Goal: Task Accomplishment & Management: Use online tool/utility

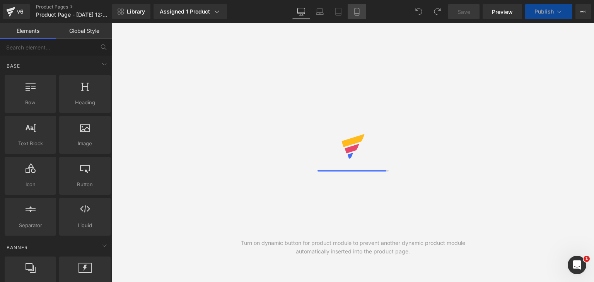
click at [353, 14] on icon at bounding box center [357, 12] width 8 height 8
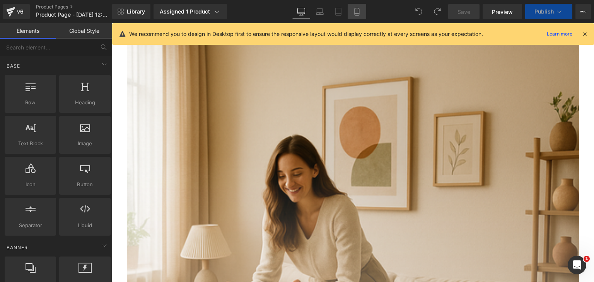
click at [353, 12] on icon at bounding box center [357, 12] width 8 height 8
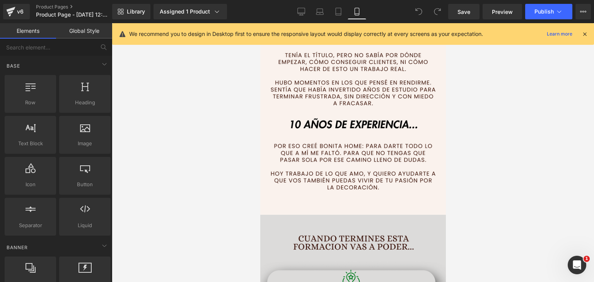
scroll to position [812, 0]
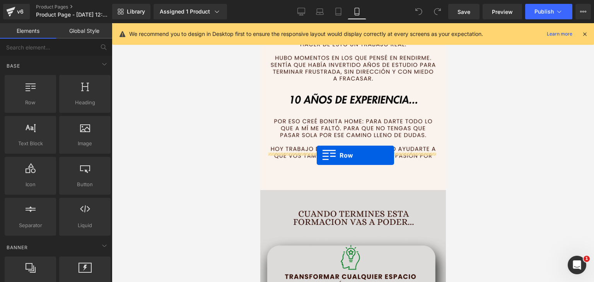
drag, startPoint x: 285, startPoint y: 124, endPoint x: 316, endPoint y: 156, distance: 44.3
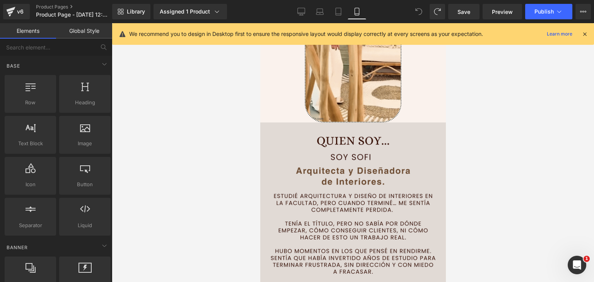
click at [393, 148] on img at bounding box center [353, 268] width 186 height 290
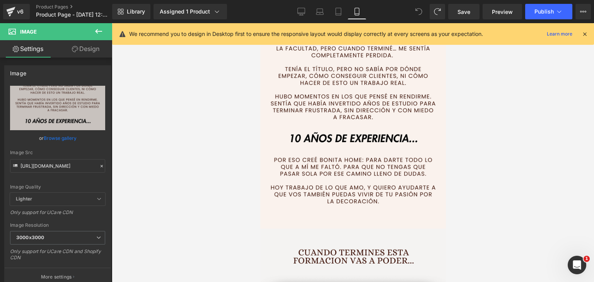
click at [471, 168] on div at bounding box center [353, 152] width 482 height 259
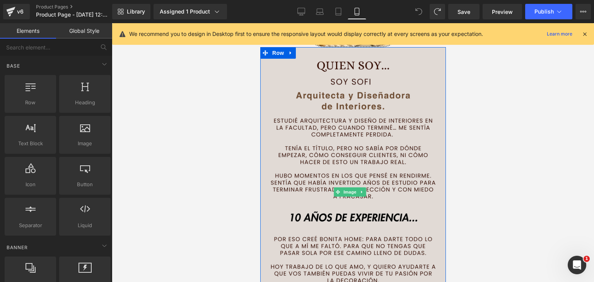
scroll to position [658, 0]
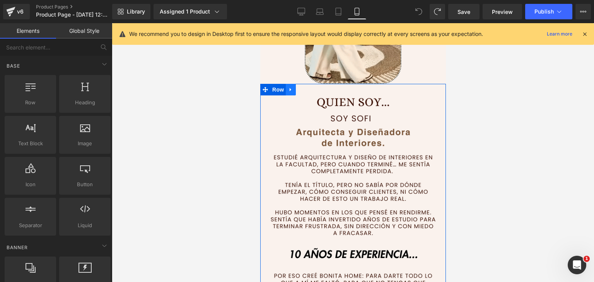
click at [292, 87] on icon at bounding box center [290, 90] width 5 height 6
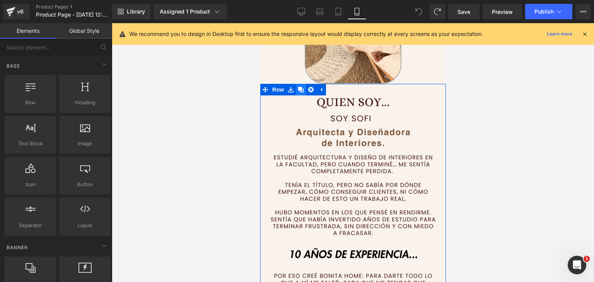
click at [303, 87] on icon at bounding box center [300, 89] width 5 height 5
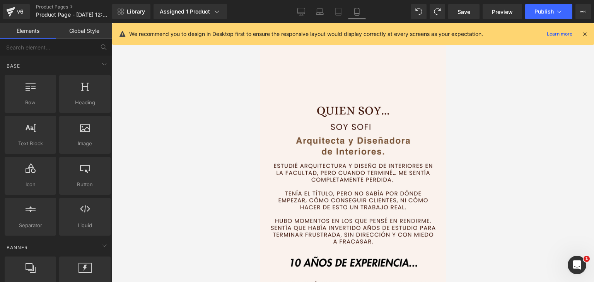
scroll to position [940, 0]
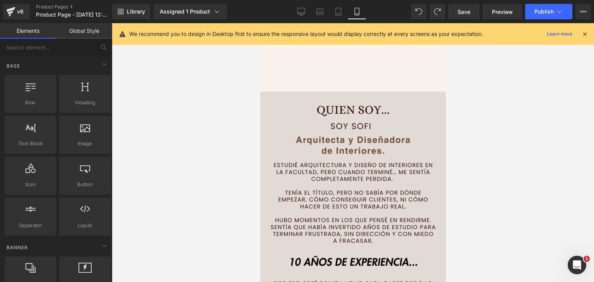
click at [340, 102] on img at bounding box center [353, 237] width 186 height 290
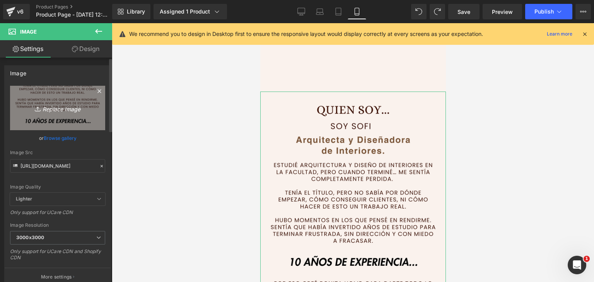
click at [66, 109] on icon "Replace Image" at bounding box center [58, 108] width 62 height 10
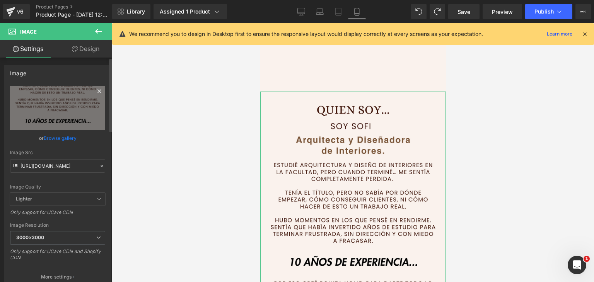
click at [96, 89] on icon at bounding box center [99, 91] width 9 height 9
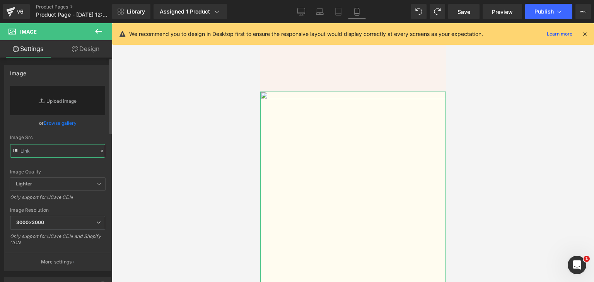
click at [44, 149] on input "text" at bounding box center [57, 151] width 95 height 14
paste input "https://ibb.co/ksfYXzw1"
type input "https://ibb.co/ksfYXzw1"
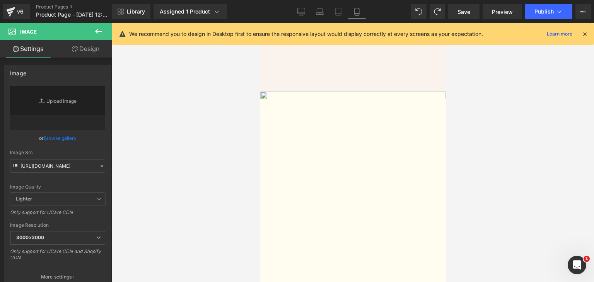
click at [161, 150] on div at bounding box center [353, 152] width 482 height 259
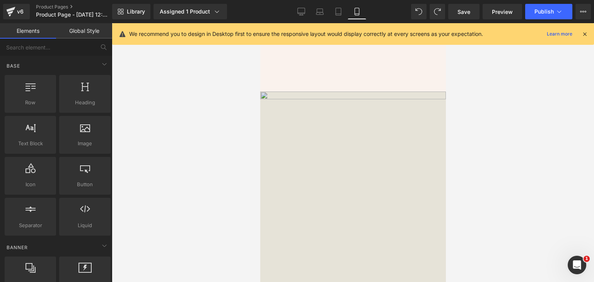
click at [335, 119] on img at bounding box center [353, 237] width 186 height 290
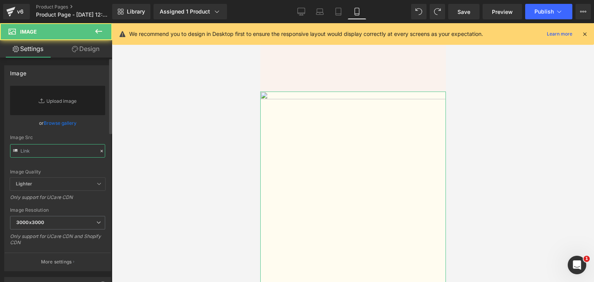
click at [56, 149] on input "text" at bounding box center [57, 151] width 95 height 14
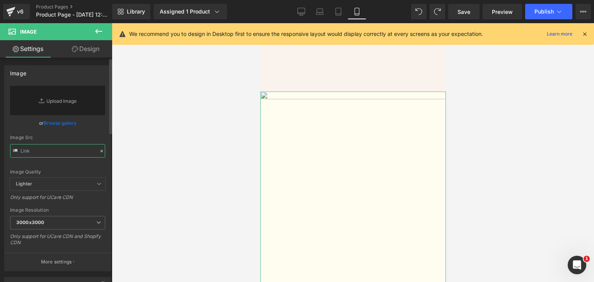
paste input "https://ibb.co/ksfYXzw1"
type input "https://ibb.co/ksfYXzw1"
click at [85, 151] on input "text" at bounding box center [57, 151] width 95 height 14
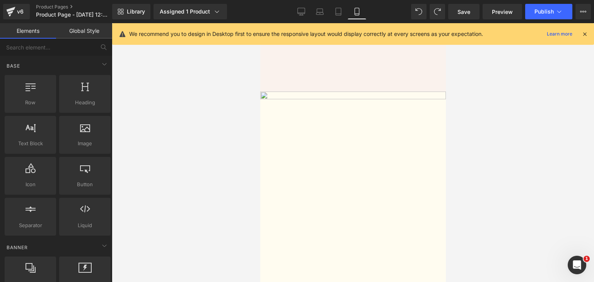
drag, startPoint x: 172, startPoint y: 160, endPoint x: 249, endPoint y: 163, distance: 77.1
click at [174, 161] on div at bounding box center [353, 152] width 482 height 259
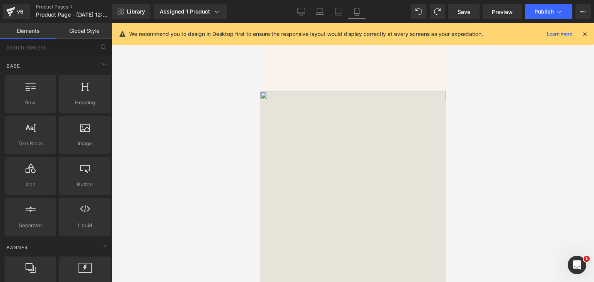
click at [282, 109] on img at bounding box center [353, 237] width 186 height 290
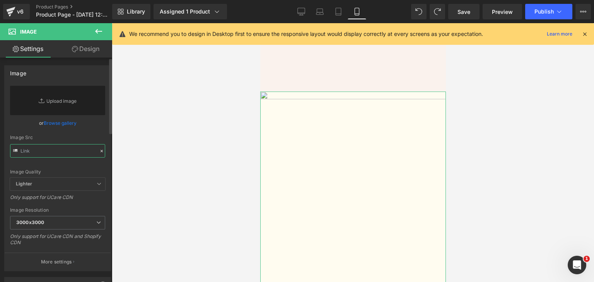
click at [37, 148] on input "text" at bounding box center [57, 151] width 95 height 14
paste input "https://ibb.co/ksfYXzw1"
type input "https://ibb.co/ksfYXzw1"
click at [47, 152] on input "text" at bounding box center [57, 151] width 95 height 14
paste input "https://ibb.co/ksfYXzw1"
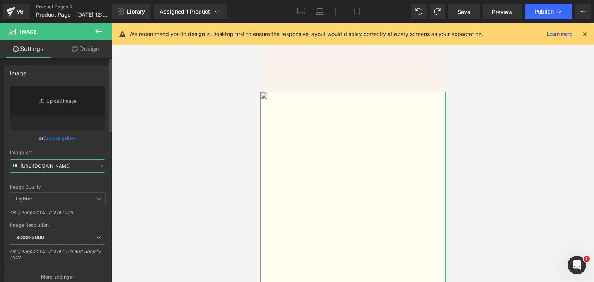
type input "https://ibb.co/ksfYXzw1"
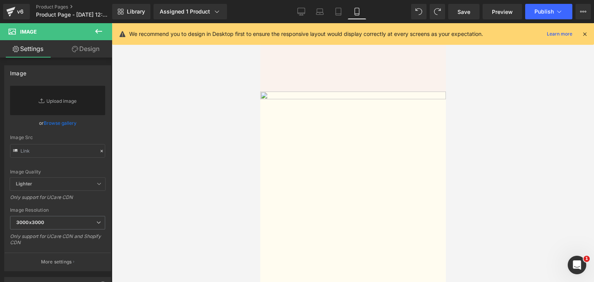
click at [249, 108] on div at bounding box center [353, 152] width 482 height 259
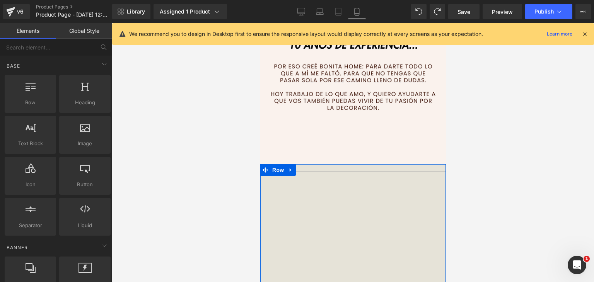
scroll to position [863, 0]
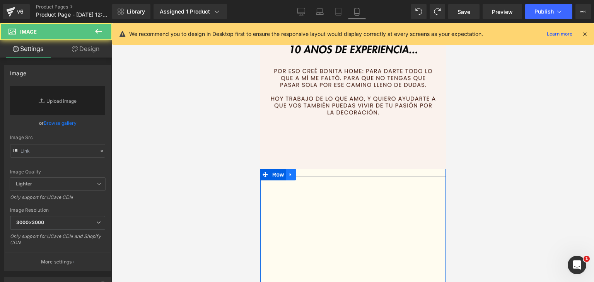
click at [290, 173] on icon at bounding box center [290, 174] width 2 height 3
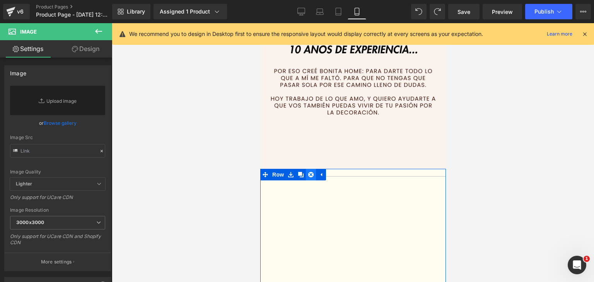
drag, startPoint x: 311, startPoint y: 137, endPoint x: 744, endPoint y: 194, distance: 436.8
click at [311, 172] on icon at bounding box center [310, 175] width 5 height 6
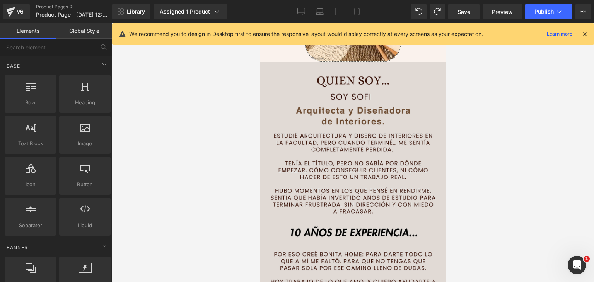
scroll to position [592, 0]
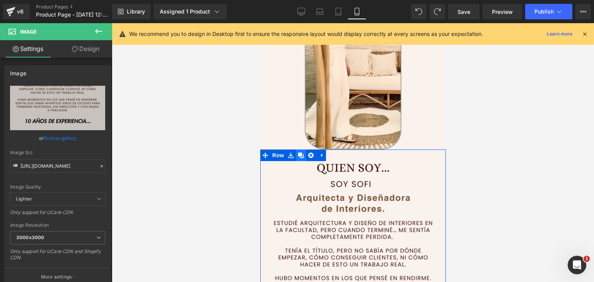
click at [302, 153] on icon at bounding box center [300, 156] width 5 height 6
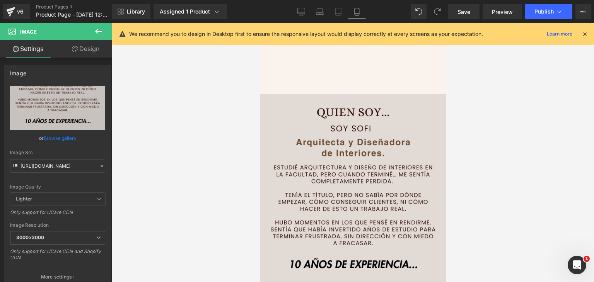
scroll to position [940, 0]
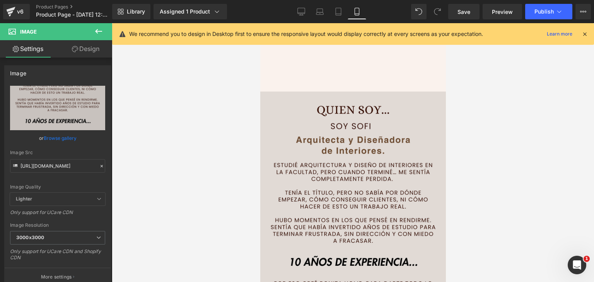
click at [349, 139] on img at bounding box center [353, 237] width 186 height 290
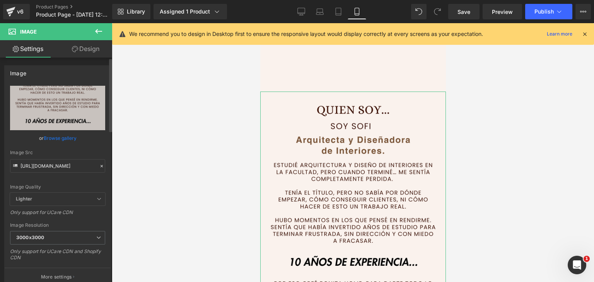
click at [99, 166] on icon at bounding box center [101, 166] width 5 height 5
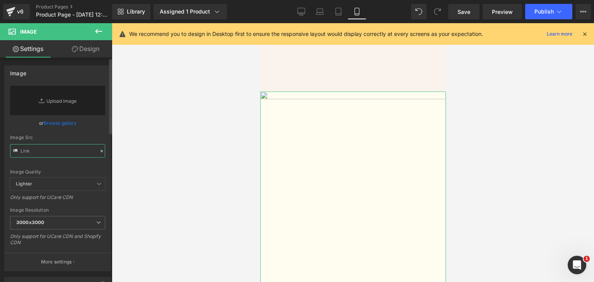
click at [77, 151] on input "text" at bounding box center [57, 151] width 95 height 14
paste input "https://ibb.co/ksfYXzw1"
type input "https://ibb.co/ksfYXzw1"
click at [149, 176] on div at bounding box center [353, 152] width 482 height 259
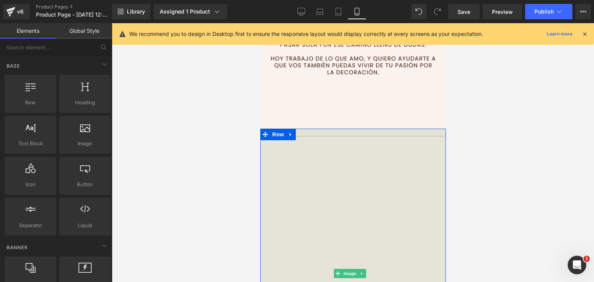
scroll to position [901, 0]
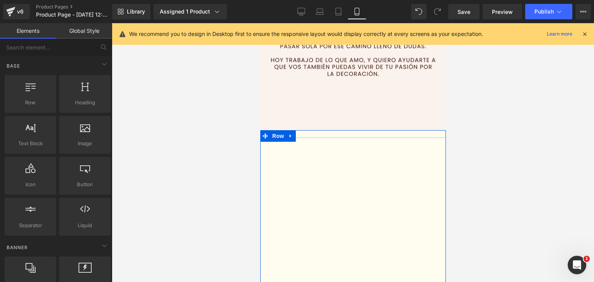
click at [292, 133] on icon at bounding box center [290, 136] width 5 height 6
click at [310, 133] on icon at bounding box center [310, 135] width 5 height 5
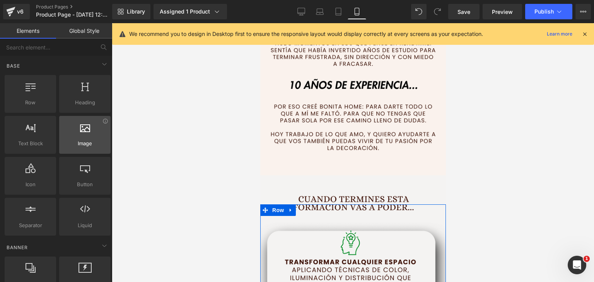
scroll to position [824, 0]
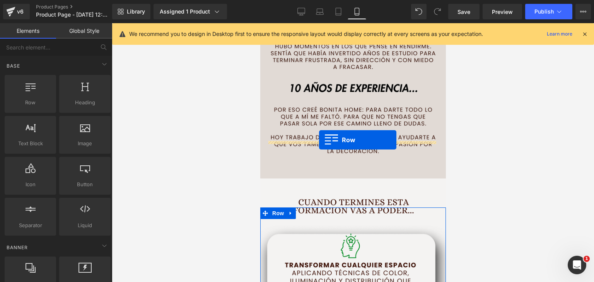
drag, startPoint x: 291, startPoint y: 115, endPoint x: 320, endPoint y: 138, distance: 37.4
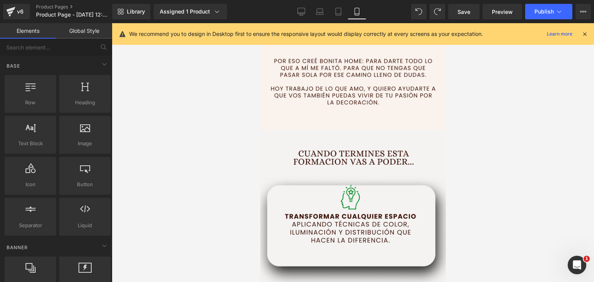
scroll to position [863, 0]
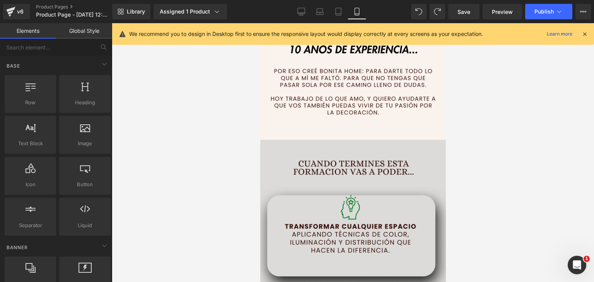
click at [412, 168] on img at bounding box center [353, 285] width 186 height 290
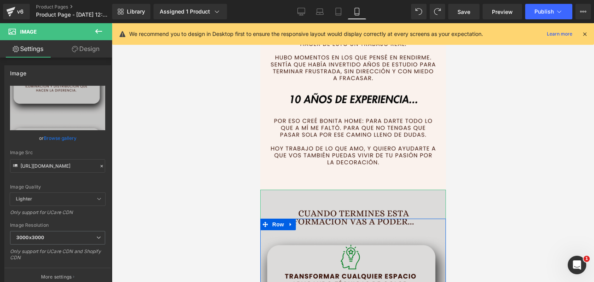
scroll to position [785, 0]
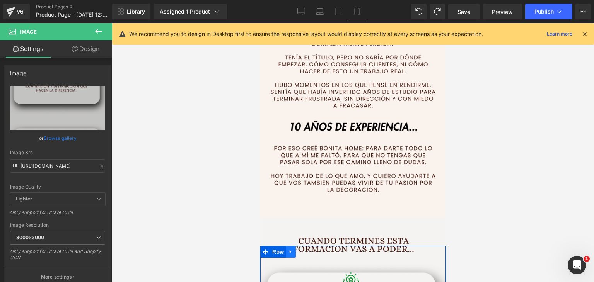
click at [290, 250] on icon at bounding box center [290, 253] width 5 height 6
click at [301, 250] on icon at bounding box center [300, 252] width 5 height 5
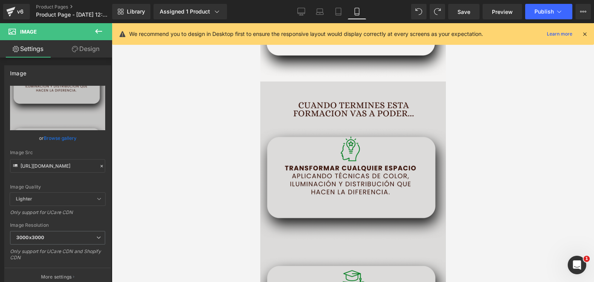
scroll to position [1473, 0]
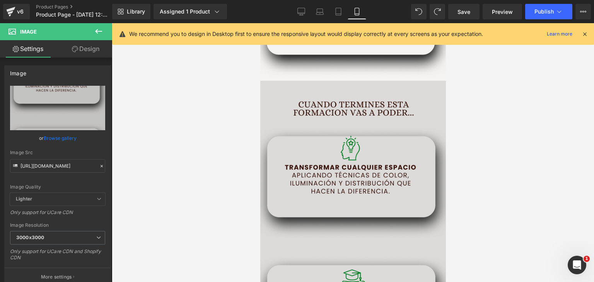
click at [356, 144] on img at bounding box center [353, 226] width 186 height 290
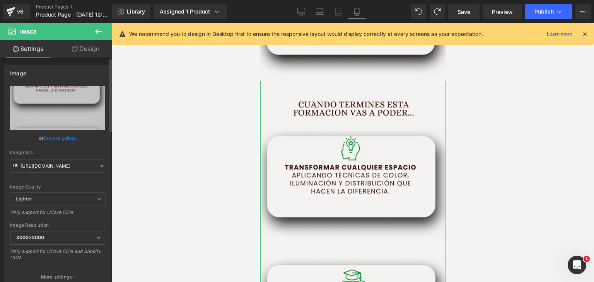
click at [99, 166] on icon at bounding box center [101, 166] width 5 height 5
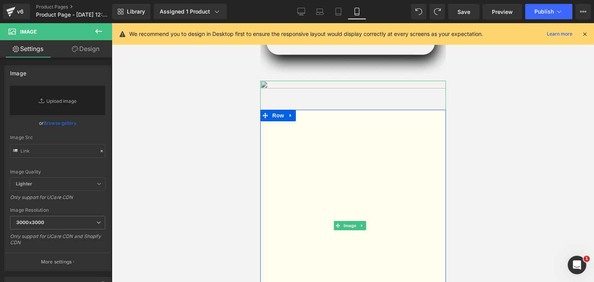
click at [307, 152] on img at bounding box center [353, 226] width 186 height 290
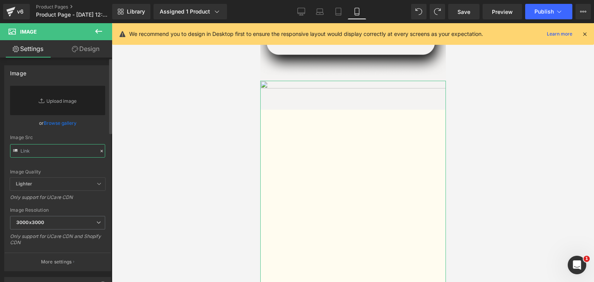
click at [79, 156] on input "text" at bounding box center [57, 151] width 95 height 14
paste input "https://ibb.co/ksfYXzw1"
type input "https://ibb.co/ksfYXzw1"
click at [67, 150] on input "text" at bounding box center [57, 151] width 95 height 14
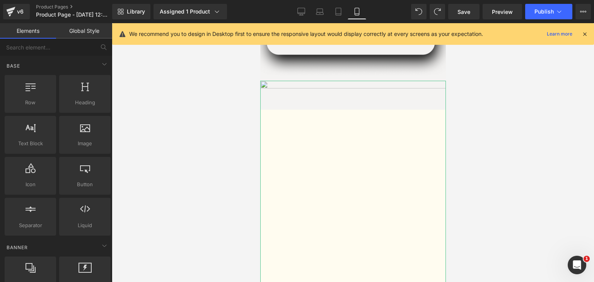
click at [127, 161] on div at bounding box center [353, 152] width 482 height 259
click at [303, 115] on img at bounding box center [353, 226] width 186 height 290
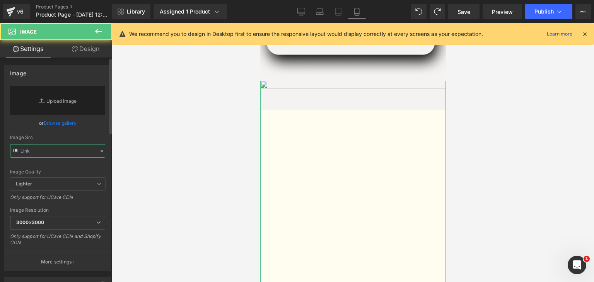
click at [33, 151] on input "text" at bounding box center [57, 151] width 95 height 14
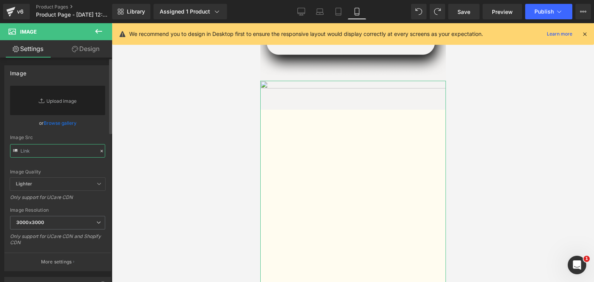
paste input "https://ibb.co/ksfYXzw1"
type input "https://ibb.co/ksfYXzw1"
paste input "https://ibb.co/ksfYXzw1"
type input "https://ibb.co/ksfYXzw1"
click at [55, 123] on link "Browse gallery" at bounding box center [60, 123] width 33 height 14
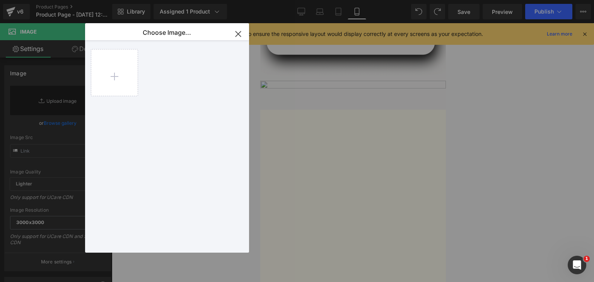
click at [238, 35] on icon "button" at bounding box center [238, 33] width 5 height 5
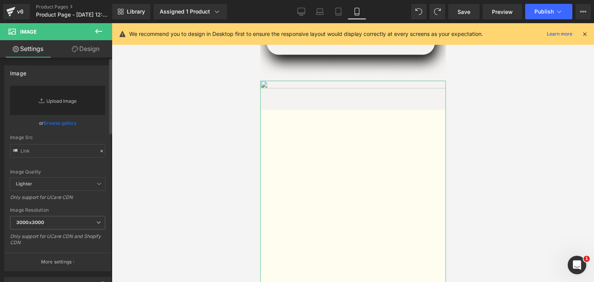
click at [51, 101] on link "Replace Image" at bounding box center [57, 100] width 95 height 29
type input "C:\fakepath\Deco WEB (1).png"
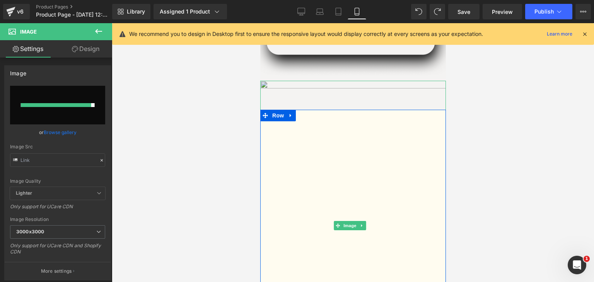
type input "https://ucarecdn.com/77c301cf-b02a-4806-98a1-ce1dd21573b3/-/format/auto/-/previ…"
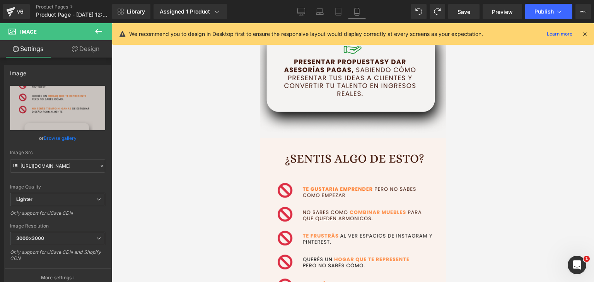
scroll to position [1396, 0]
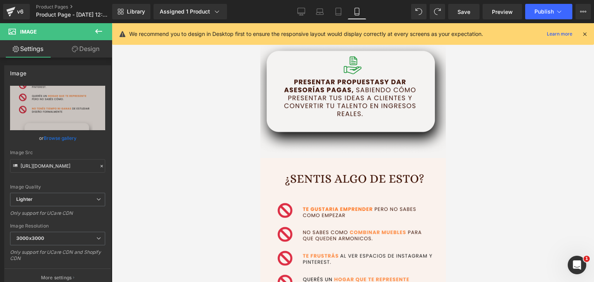
click at [501, 203] on div at bounding box center [353, 152] width 482 height 259
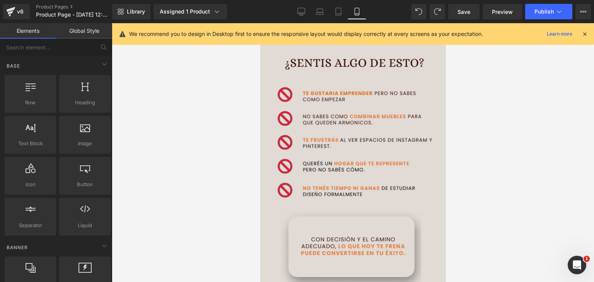
click at [399, 203] on img at bounding box center [353, 187] width 186 height 290
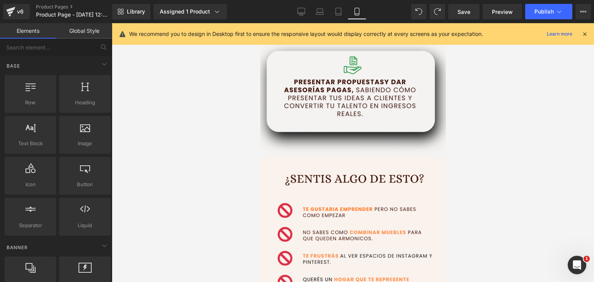
click at [472, 207] on div at bounding box center [353, 152] width 482 height 259
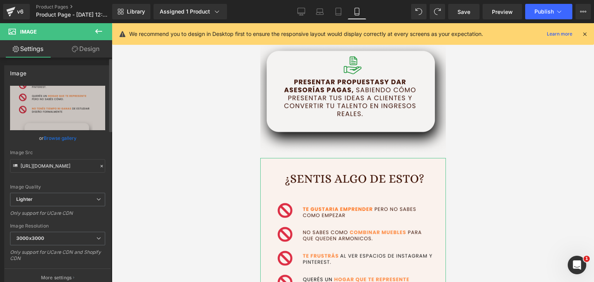
click at [99, 166] on icon at bounding box center [101, 166] width 5 height 5
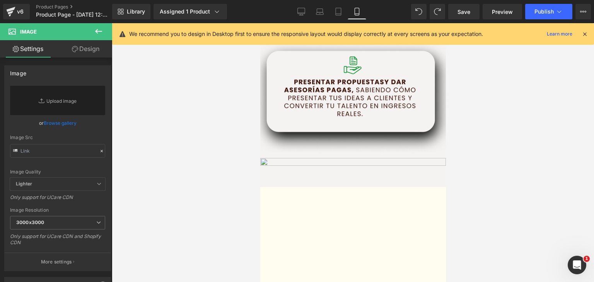
click at [245, 148] on div at bounding box center [353, 152] width 482 height 259
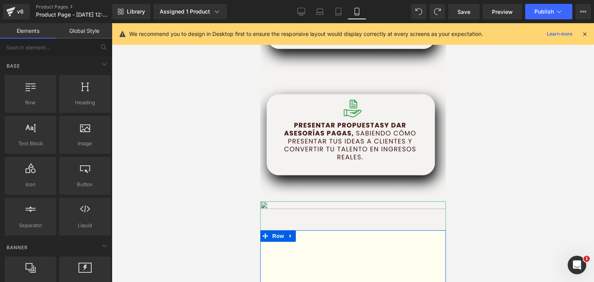
scroll to position [1435, 0]
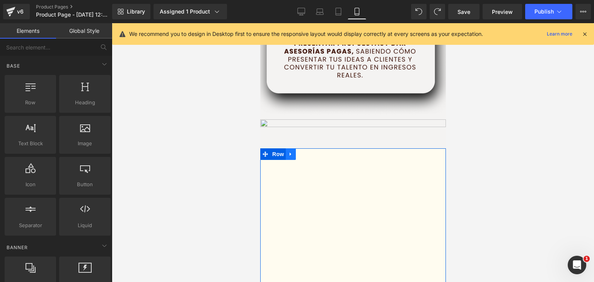
click at [290, 152] on icon at bounding box center [290, 155] width 5 height 6
click at [312, 152] on icon at bounding box center [310, 154] width 5 height 5
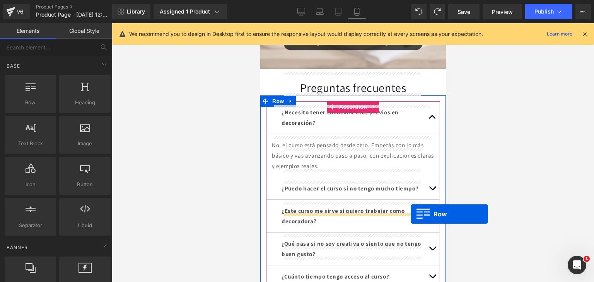
scroll to position [3861, 0]
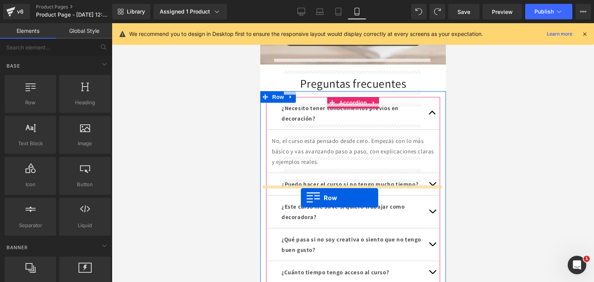
drag, startPoint x: 277, startPoint y: 111, endPoint x: 301, endPoint y: 198, distance: 90.2
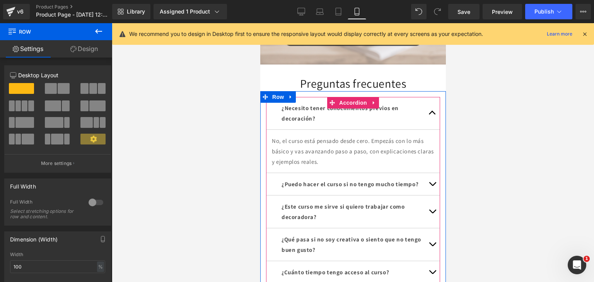
click at [70, 53] on link "Design" at bounding box center [84, 48] width 56 height 17
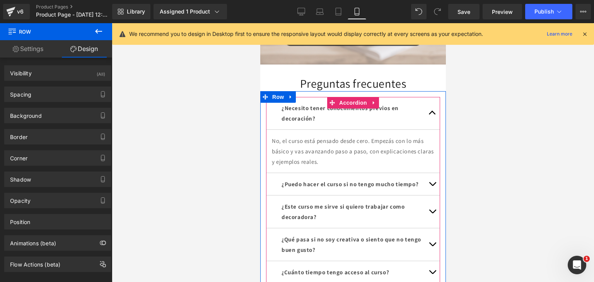
drag, startPoint x: 22, startPoint y: 44, endPoint x: 26, endPoint y: 48, distance: 5.6
click at [22, 45] on link "Settings" at bounding box center [28, 48] width 56 height 17
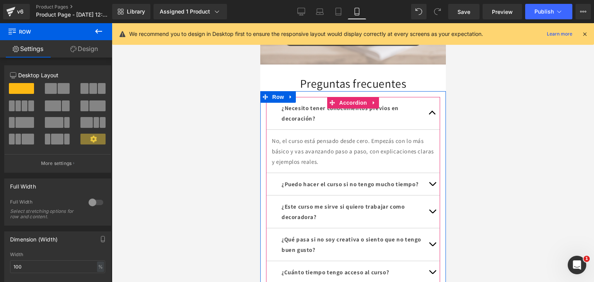
click at [175, 151] on div at bounding box center [353, 152] width 482 height 259
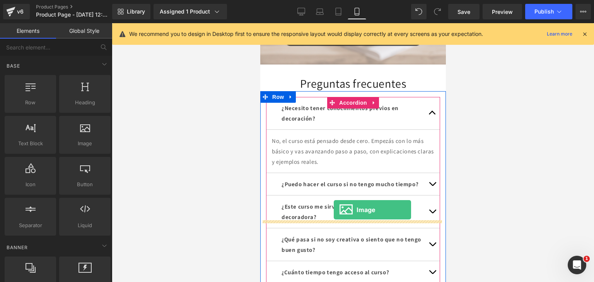
drag, startPoint x: 362, startPoint y: 169, endPoint x: 333, endPoint y: 210, distance: 50.0
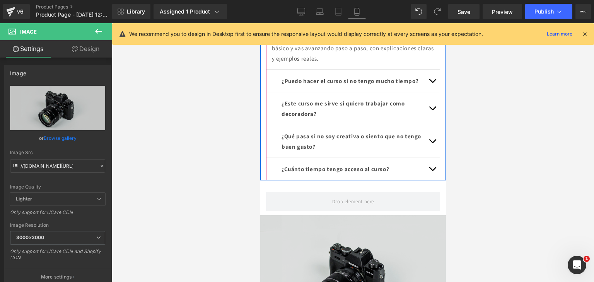
scroll to position [3977, 0]
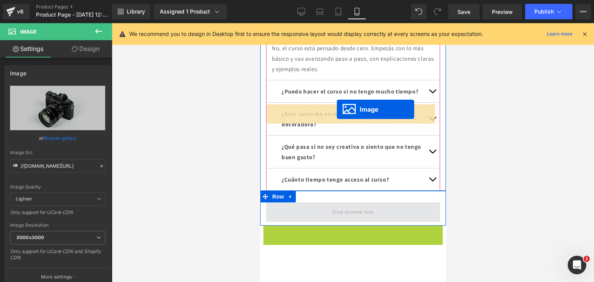
drag, startPoint x: 338, startPoint y: 163, endPoint x: 337, endPoint y: 110, distance: 53.0
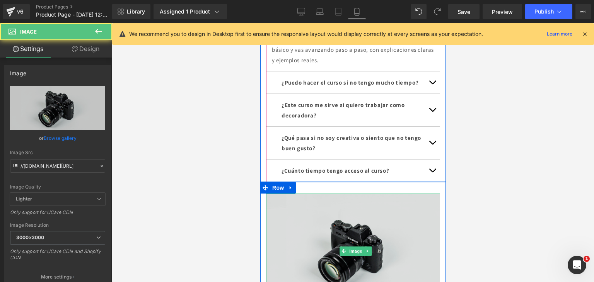
scroll to position [3939, 0]
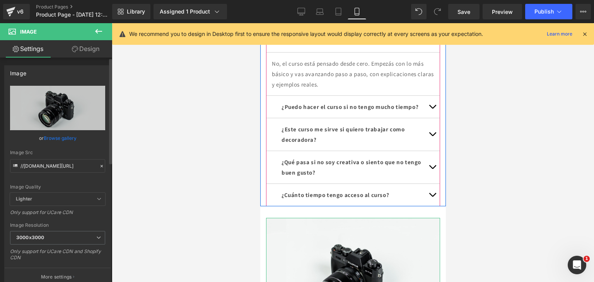
click at [99, 164] on icon at bounding box center [101, 166] width 5 height 5
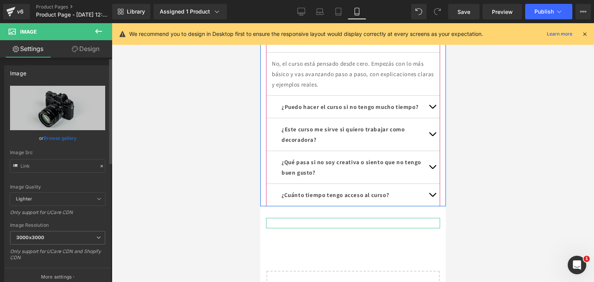
scroll to position [3926, 0]
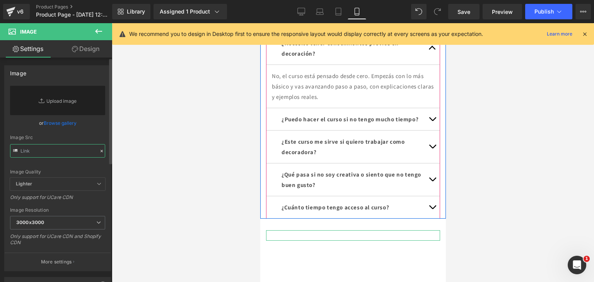
click at [50, 146] on input "text" at bounding box center [57, 151] width 95 height 14
paste input "https://ibb.co/ksfYXzw1"
type input "https://ibb.co/ksfYXzw1"
paste input "https://ibb.co/ksfYXzw1"
type input "https://ibb.co/ksfYXzw1"
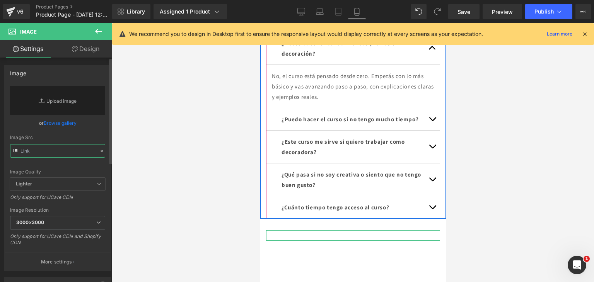
paste input "https://ibb.co/ksfYXzw1"
type input "https://ibb.co/ksfYXzw1"
click at [159, 235] on div at bounding box center [353, 152] width 482 height 259
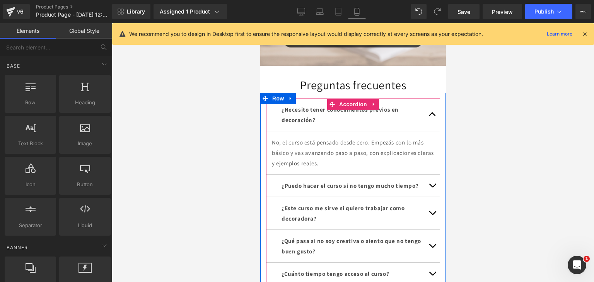
scroll to position [3849, 0]
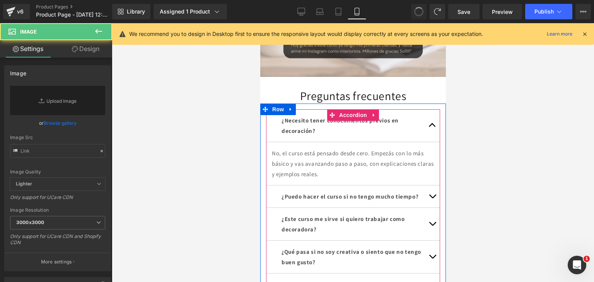
click at [511, 185] on div at bounding box center [353, 152] width 482 height 259
type input "//d1um8515vdn9kb.cloudfront.net/images/parallax.jpg"
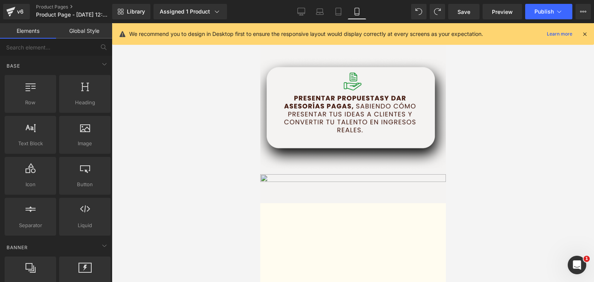
scroll to position [1378, 0]
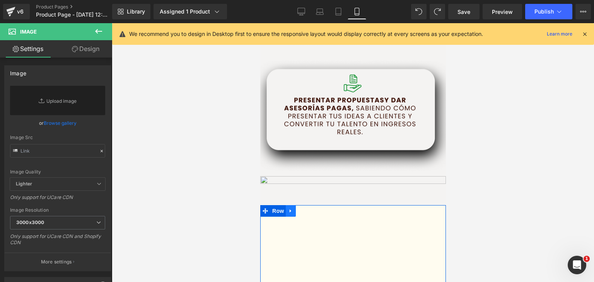
click at [294, 205] on link at bounding box center [291, 211] width 10 height 12
click at [306, 205] on link at bounding box center [311, 211] width 10 height 12
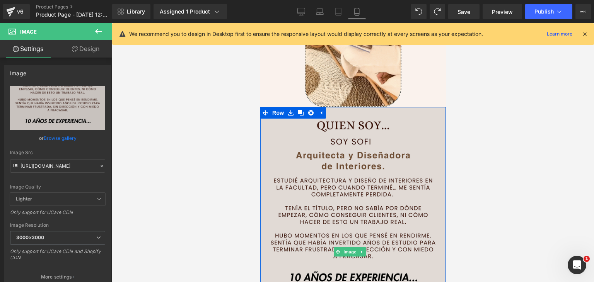
scroll to position [735, 0]
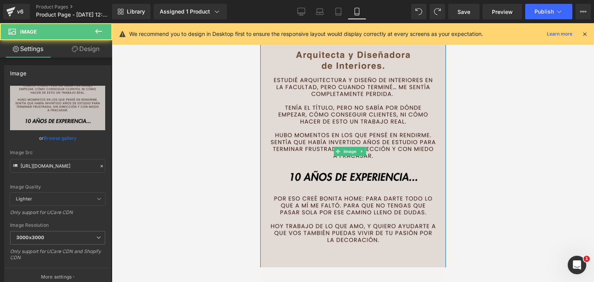
click at [389, 169] on img at bounding box center [353, 152] width 186 height 290
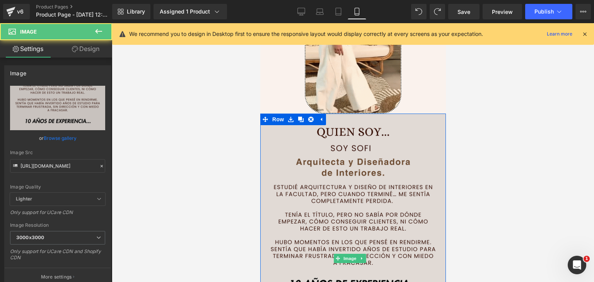
scroll to position [619, 0]
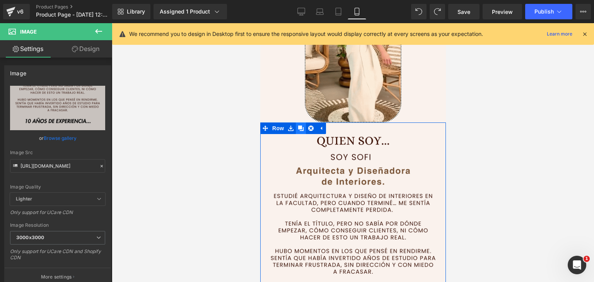
click at [301, 126] on icon at bounding box center [300, 128] width 5 height 5
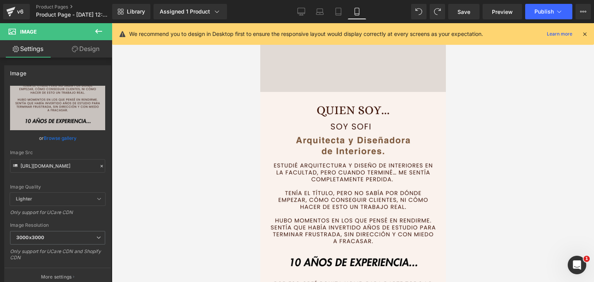
scroll to position [940, 0]
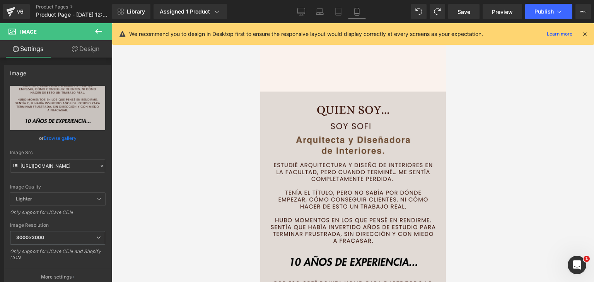
click at [363, 162] on img at bounding box center [353, 237] width 186 height 290
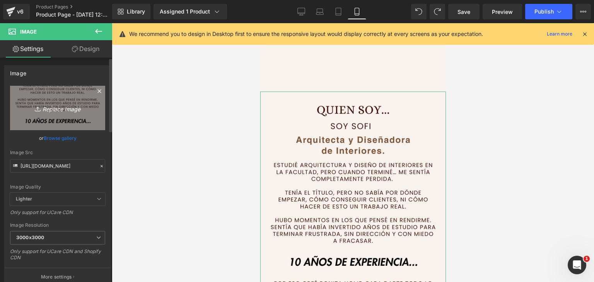
click at [68, 111] on icon "Replace Image" at bounding box center [58, 108] width 62 height 10
type input "C:\fakepath\Deco WEB (1).png"
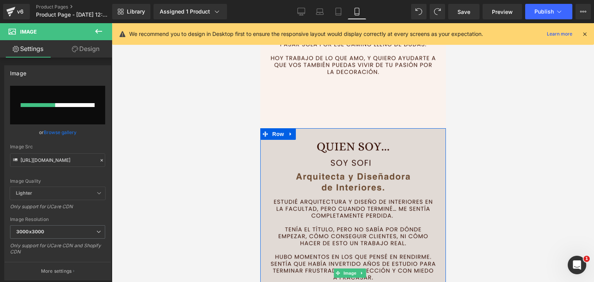
scroll to position [901, 0]
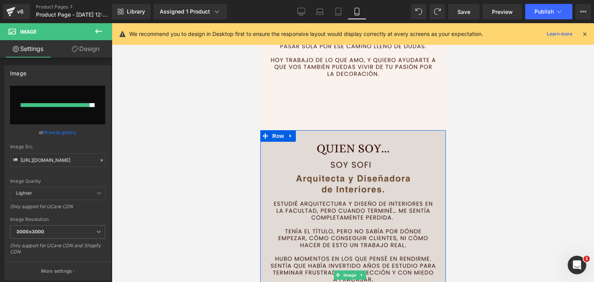
type input "https://ucarecdn.com/b2ac1574-146f-4cd2-b83b-18ff95efdcb7/-/format/auto/-/previ…"
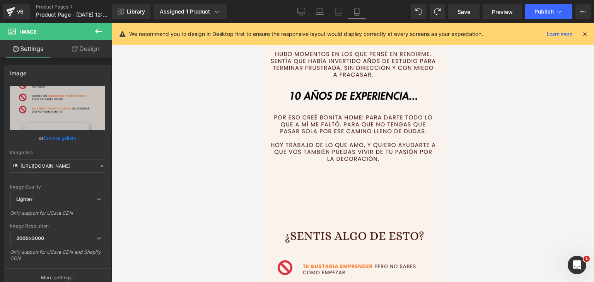
scroll to position [785, 0]
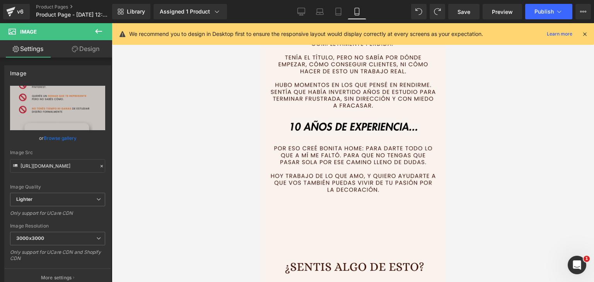
drag, startPoint x: 492, startPoint y: 195, endPoint x: 455, endPoint y: 198, distance: 36.9
click at [490, 194] on div at bounding box center [353, 152] width 482 height 259
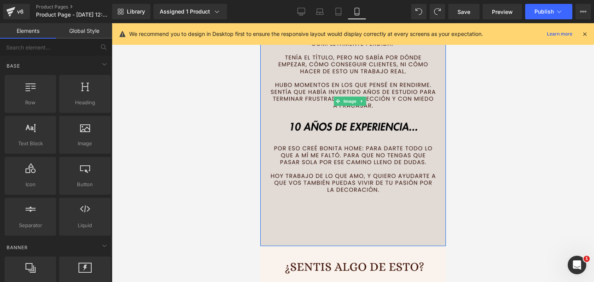
click at [347, 191] on img at bounding box center [353, 101] width 186 height 290
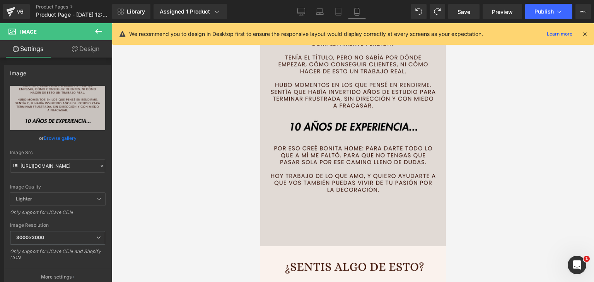
click at [311, 185] on img at bounding box center [353, 101] width 186 height 290
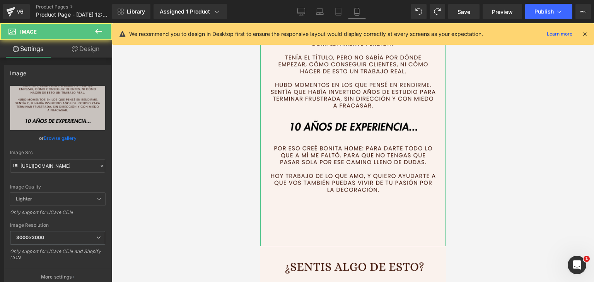
click at [89, 50] on link "Design" at bounding box center [86, 48] width 56 height 17
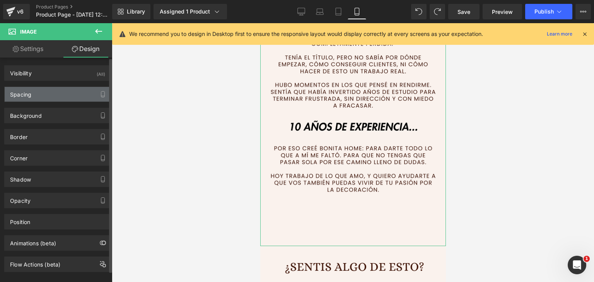
click at [51, 97] on div "Spacing" at bounding box center [58, 94] width 106 height 15
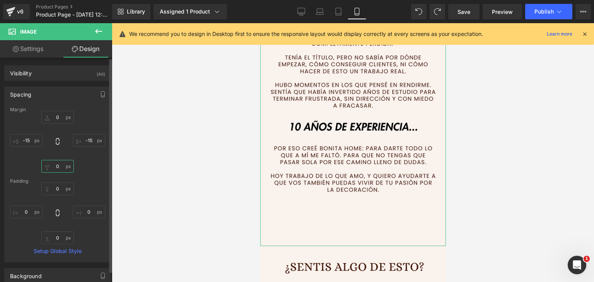
click at [62, 165] on input "0" at bounding box center [57, 166] width 32 height 13
click at [60, 165] on input "0" at bounding box center [57, 166] width 32 height 13
type input "20"
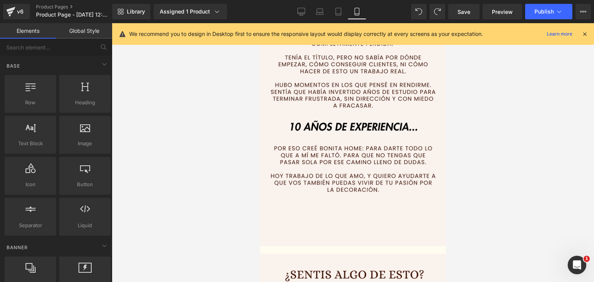
drag, startPoint x: 145, startPoint y: 185, endPoint x: 319, endPoint y: 251, distance: 185.8
click at [149, 186] on div at bounding box center [353, 152] width 482 height 259
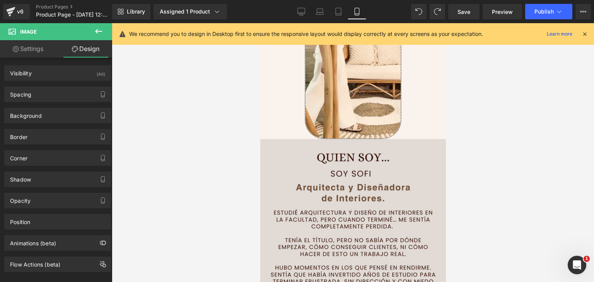
scroll to position [757, 0]
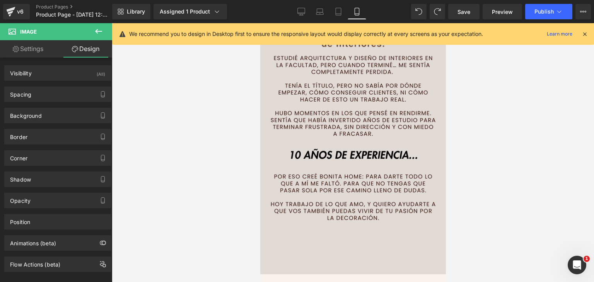
click at [364, 154] on img at bounding box center [353, 130] width 186 height 290
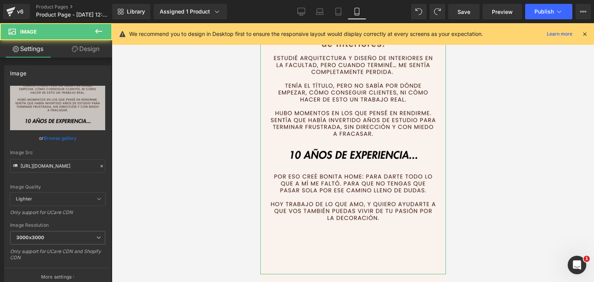
click at [76, 50] on icon at bounding box center [75, 49] width 6 height 6
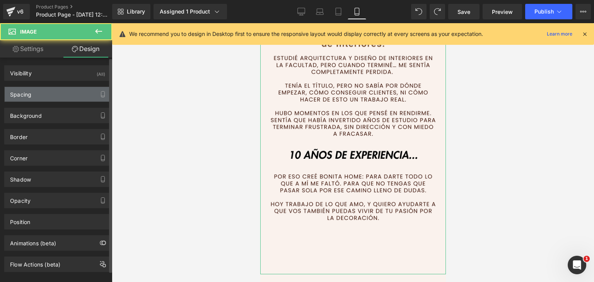
type input "0"
type input "-15"
type input "0"
type input "-15"
type input "0"
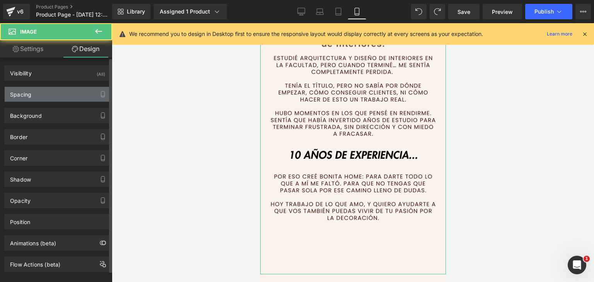
type input "0"
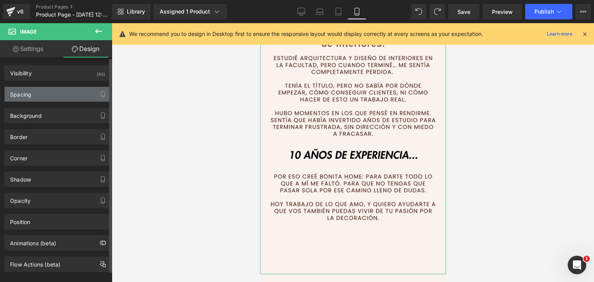
click at [49, 93] on div "Spacing" at bounding box center [58, 94] width 106 height 15
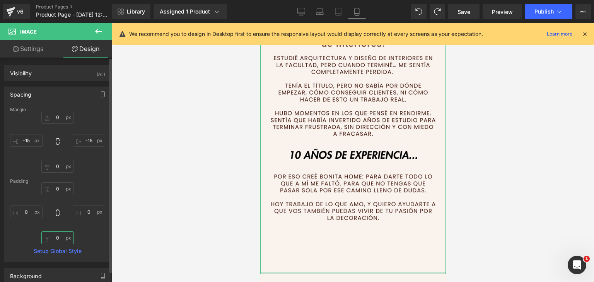
click at [59, 243] on input "0" at bounding box center [57, 238] width 32 height 13
type input "3"
type input "-30"
click at [63, 236] on input "-30" at bounding box center [57, 238] width 32 height 13
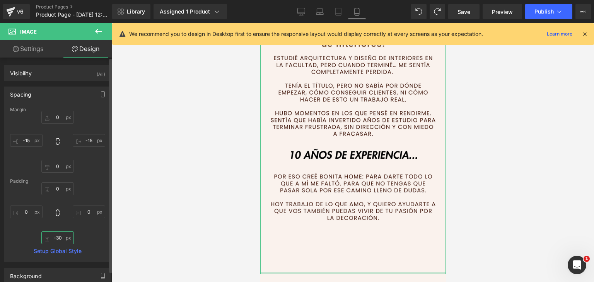
click at [63, 236] on input "-30" at bounding box center [57, 238] width 32 height 13
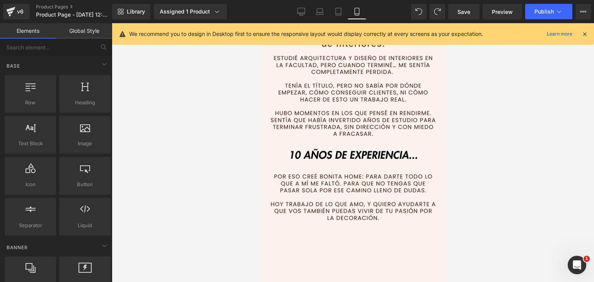
click at [157, 231] on div at bounding box center [353, 152] width 482 height 259
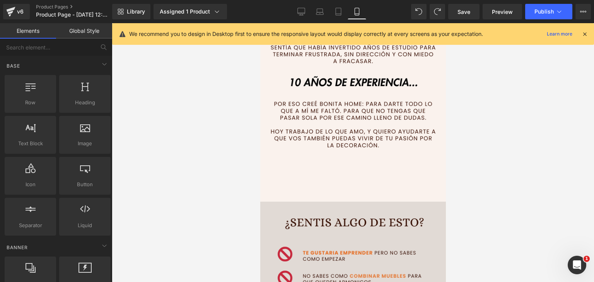
scroll to position [835, 0]
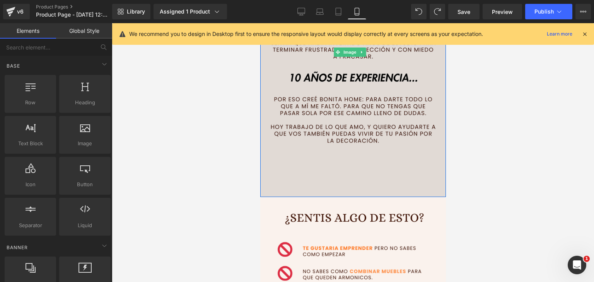
click at [325, 134] on img at bounding box center [353, 52] width 186 height 290
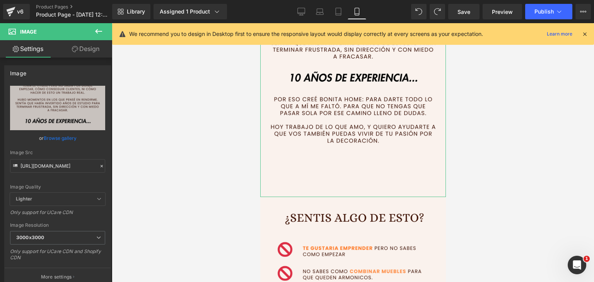
click at [96, 44] on link "Design" at bounding box center [86, 48] width 56 height 17
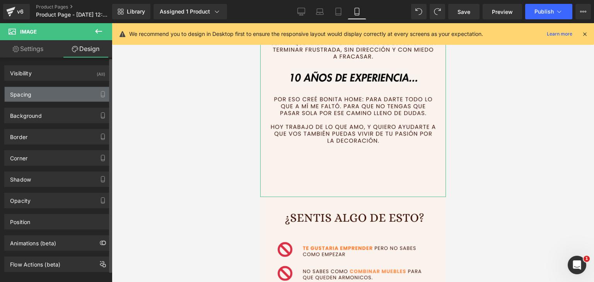
click at [48, 92] on div "Spacing" at bounding box center [58, 94] width 106 height 15
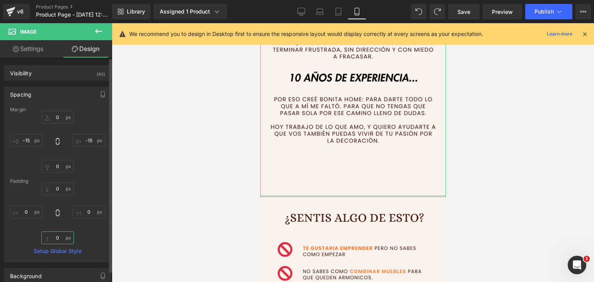
click at [60, 239] on input "0" at bounding box center [57, 238] width 32 height 13
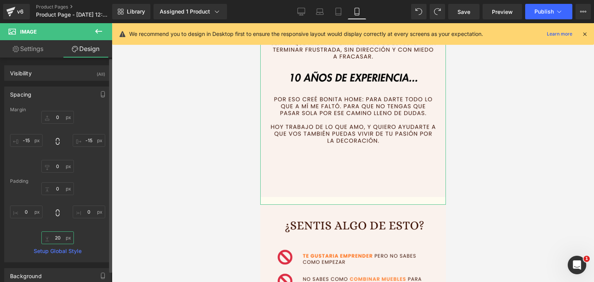
type input "2"
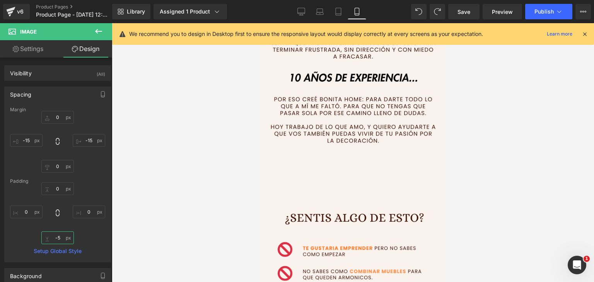
type input "-"
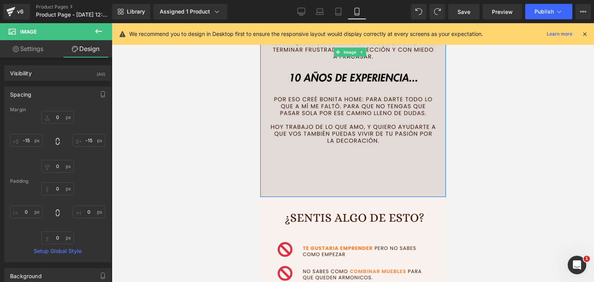
click at [307, 144] on img at bounding box center [353, 52] width 186 height 290
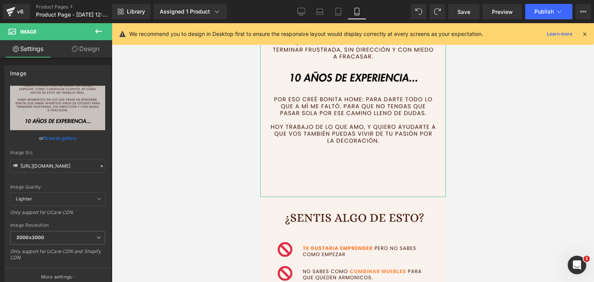
click at [103, 50] on link "Design" at bounding box center [86, 48] width 56 height 17
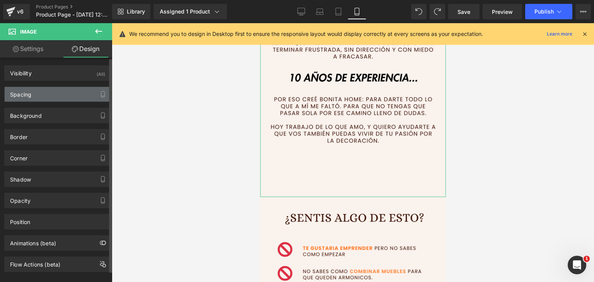
type input "0"
type input "-15"
type input "0"
type input "-15"
type input "0"
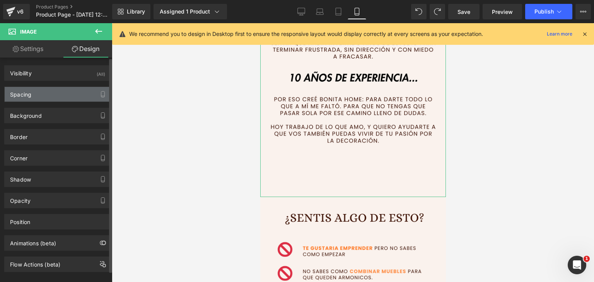
type input "0"
click at [48, 91] on div "Spacing" at bounding box center [58, 94] width 106 height 15
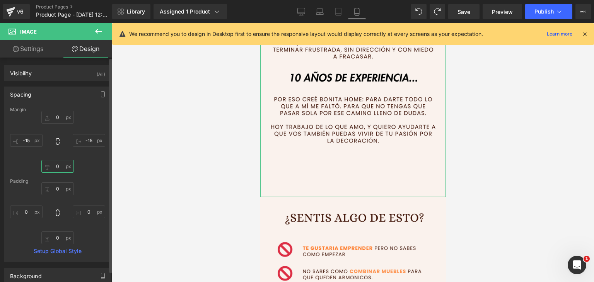
click at [62, 168] on input "0" at bounding box center [57, 166] width 32 height 13
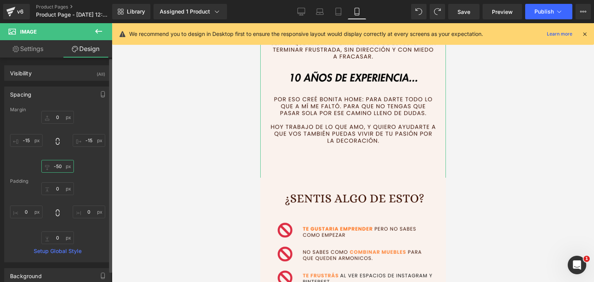
click at [62, 168] on input "-50" at bounding box center [57, 166] width 32 height 13
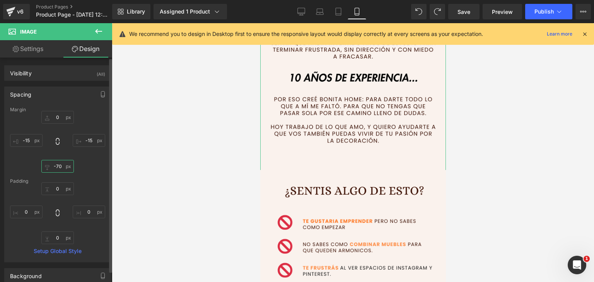
click at [57, 166] on input "-70" at bounding box center [57, 166] width 32 height 13
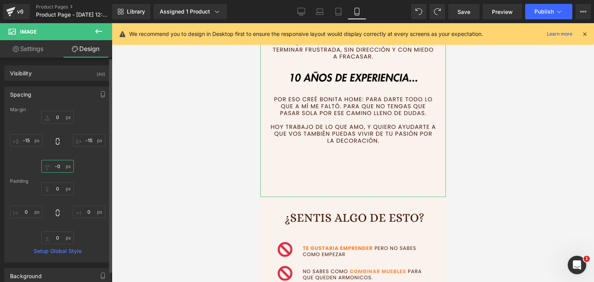
type input "-80"
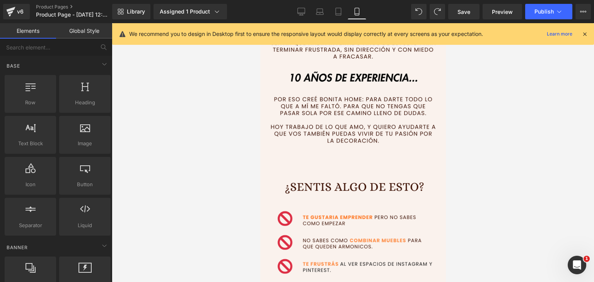
drag, startPoint x: 173, startPoint y: 169, endPoint x: 253, endPoint y: 185, distance: 81.6
click at [175, 169] on div at bounding box center [353, 152] width 482 height 259
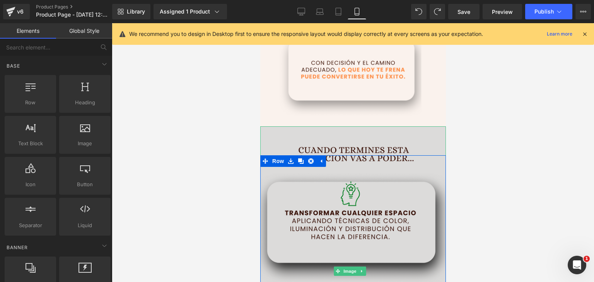
scroll to position [1221, 0]
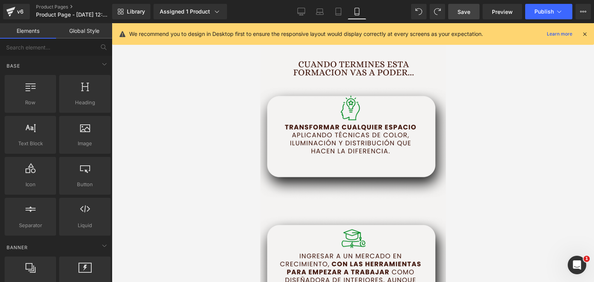
drag, startPoint x: 464, startPoint y: 13, endPoint x: 101, endPoint y: 132, distance: 381.4
click at [464, 13] on span "Save" at bounding box center [464, 12] width 13 height 8
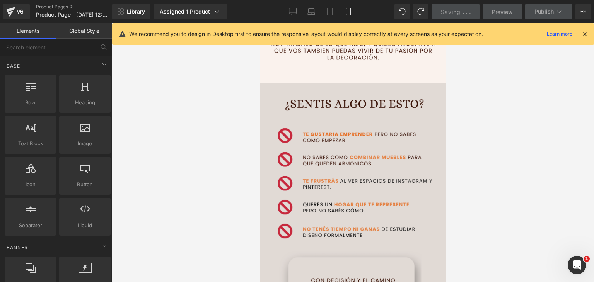
scroll to position [835, 0]
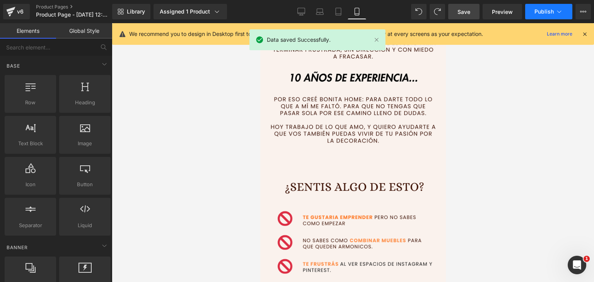
click at [547, 10] on span "Publish" at bounding box center [544, 12] width 19 height 6
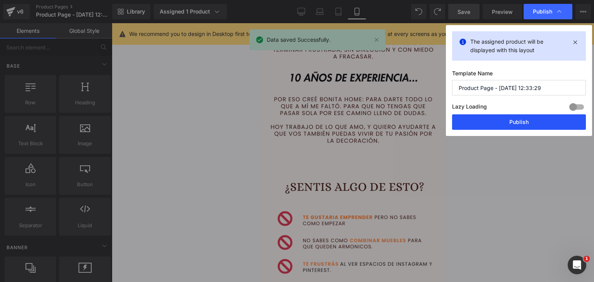
drag, startPoint x: 492, startPoint y: 125, endPoint x: 0, endPoint y: 156, distance: 492.3
click at [492, 125] on button "Publish" at bounding box center [519, 122] width 134 height 15
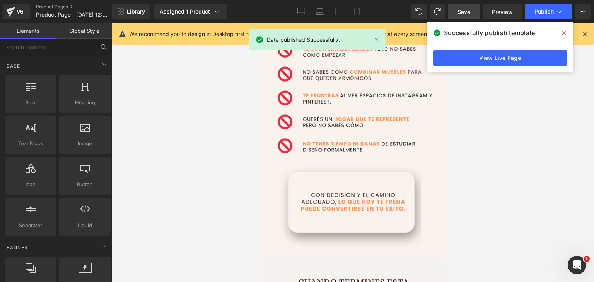
scroll to position [989, 0]
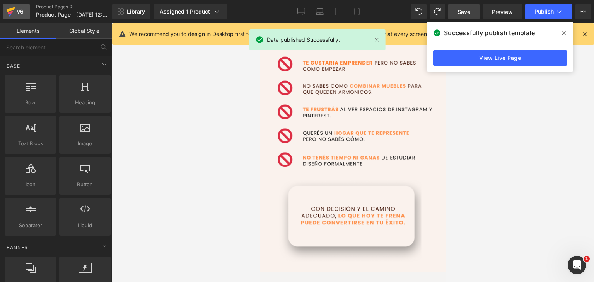
click at [14, 9] on icon at bounding box center [11, 9] width 9 height 5
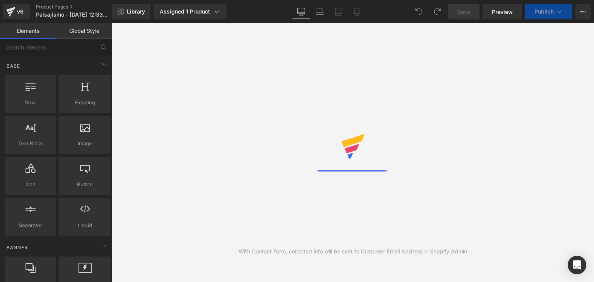
drag, startPoint x: 353, startPoint y: 7, endPoint x: 358, endPoint y: 21, distance: 14.8
click at [353, 7] on link "Mobile" at bounding box center [357, 11] width 19 height 15
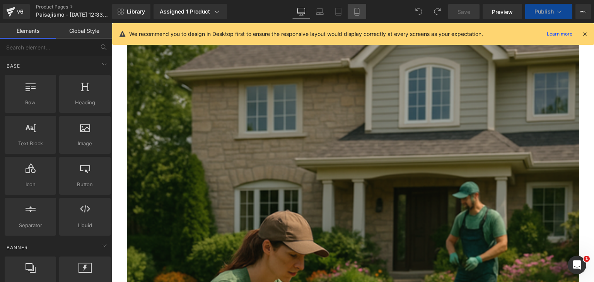
click at [356, 12] on icon at bounding box center [357, 12] width 8 height 8
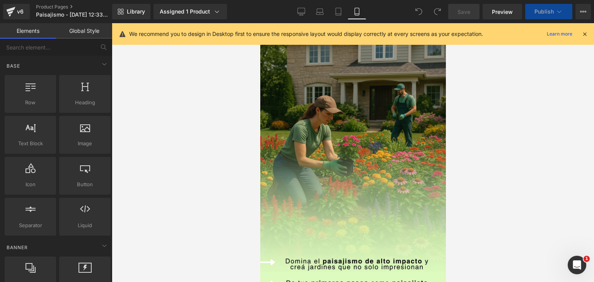
click at [588, 34] on icon at bounding box center [585, 34] width 7 height 7
